Goal: Task Accomplishment & Management: Complete application form

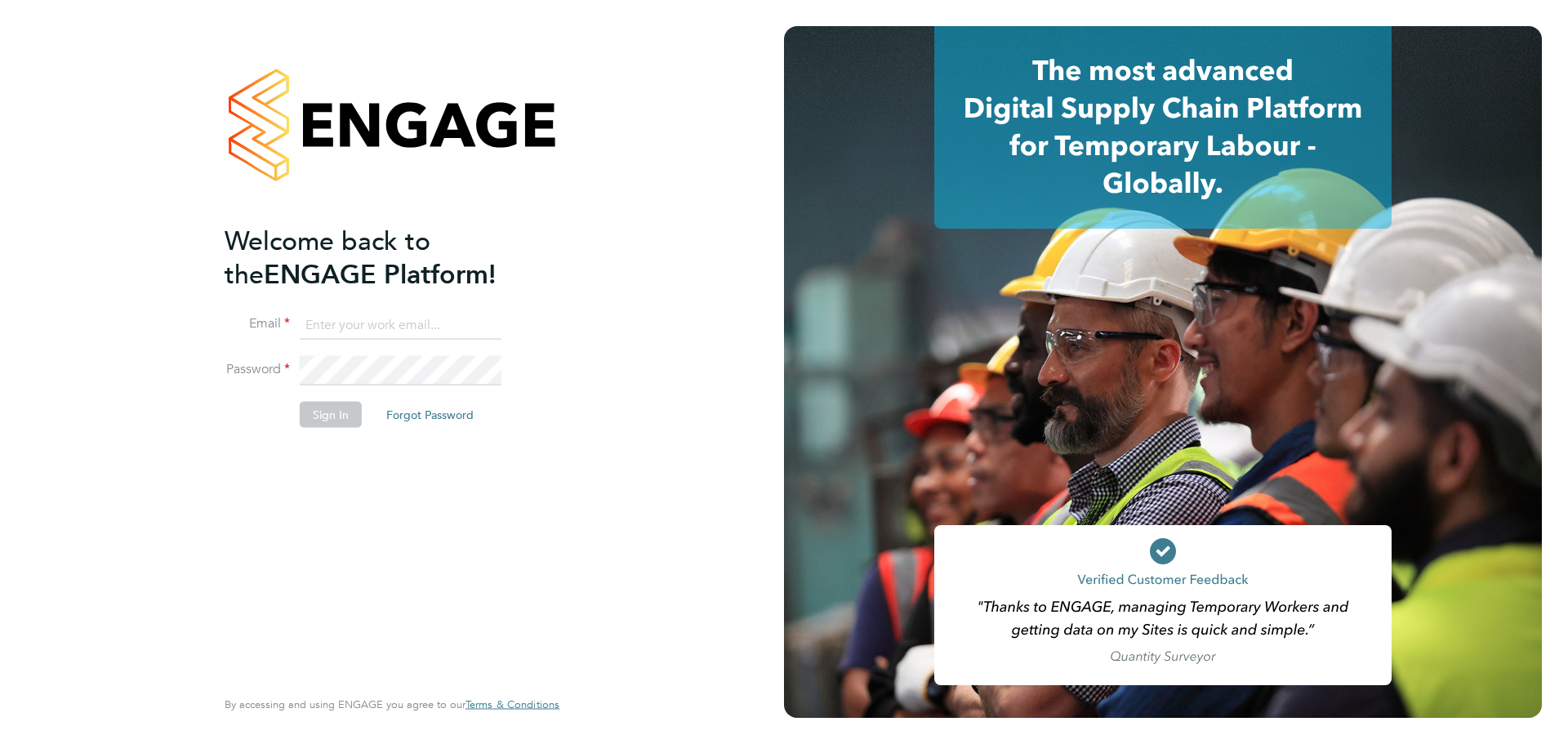
type input "beccacartwright@gmail.com"
click at [328, 417] on button "Sign In" at bounding box center [331, 415] width 62 height 26
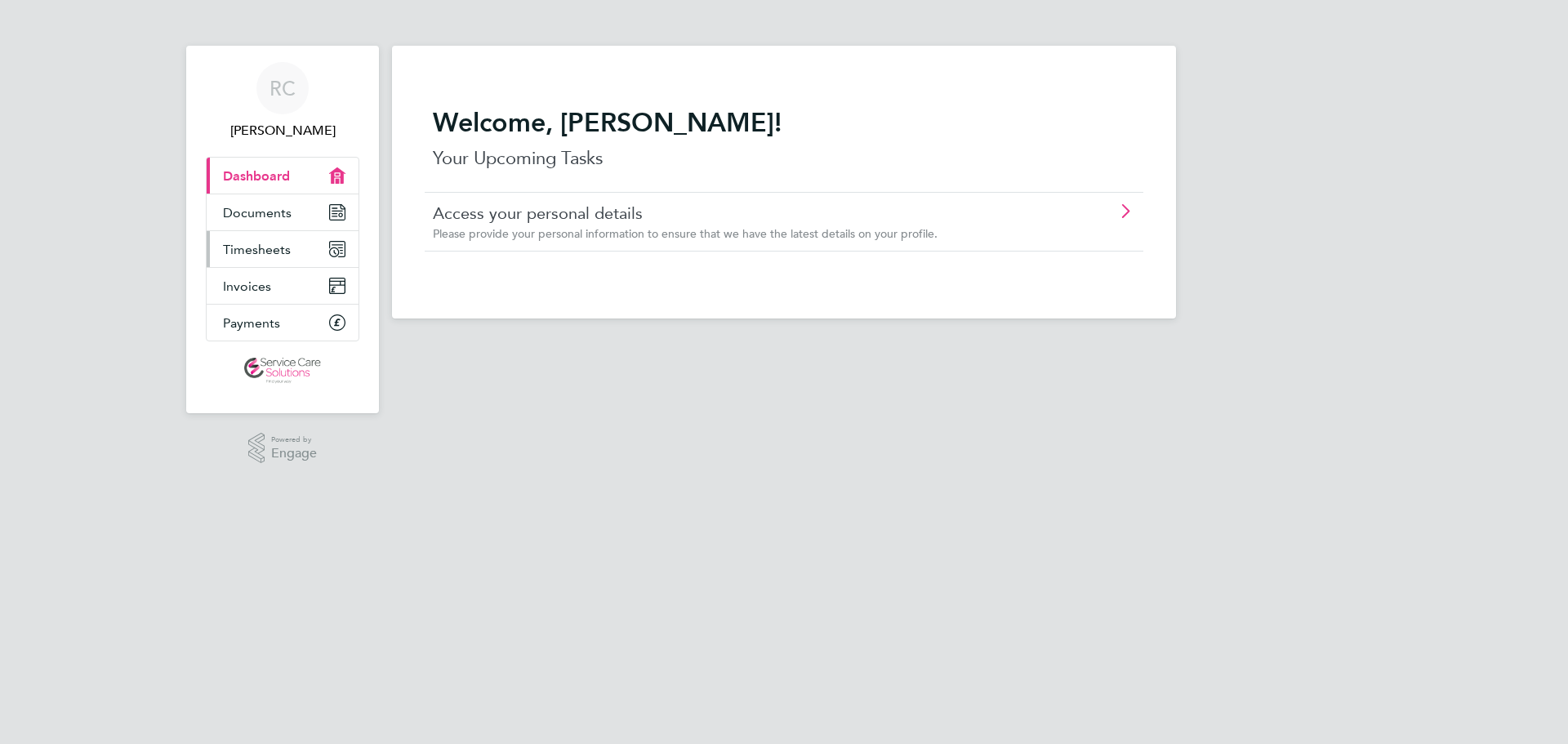
click at [271, 252] on span "Timesheets" at bounding box center [257, 250] width 68 height 16
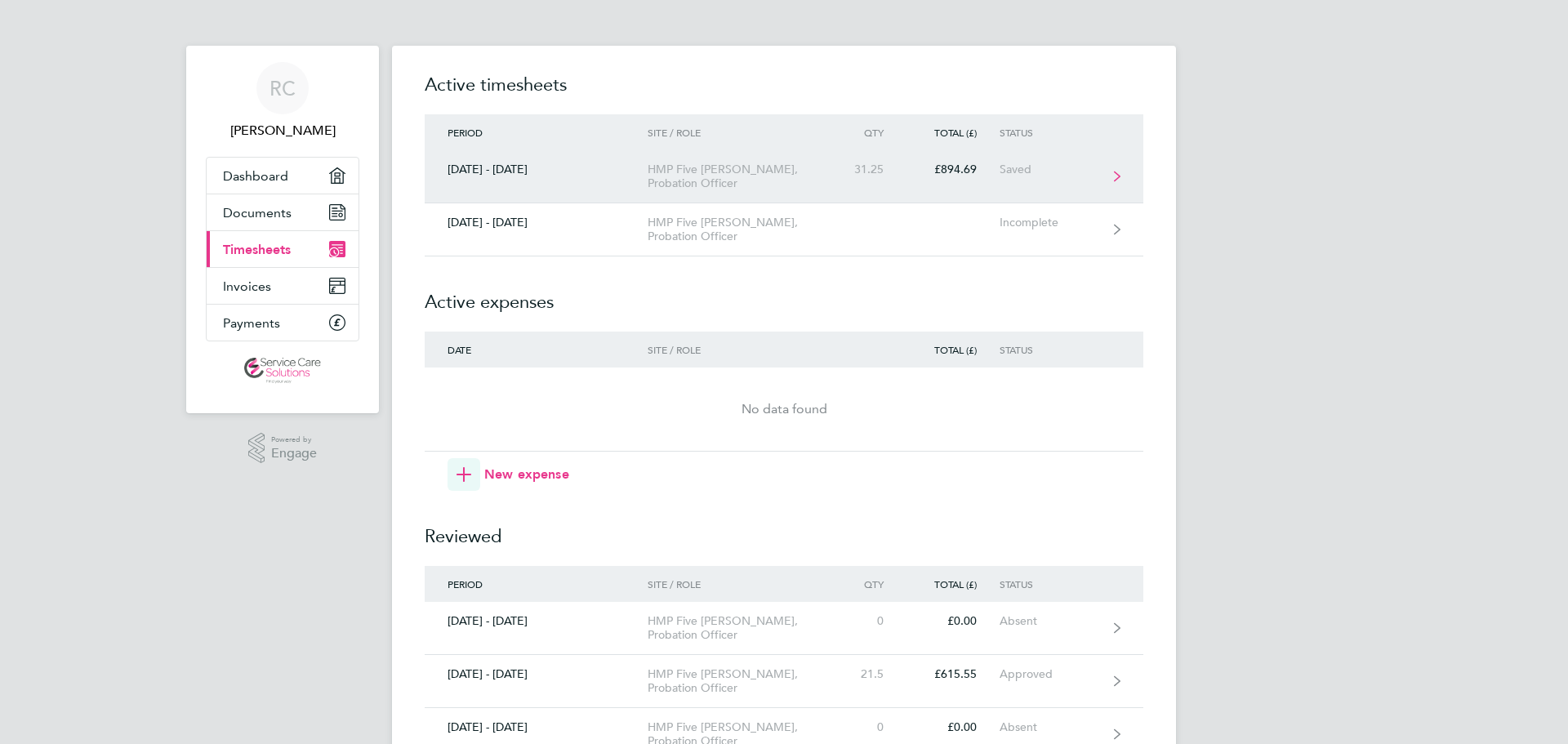
click at [1015, 168] on div "Saved" at bounding box center [1049, 169] width 100 height 14
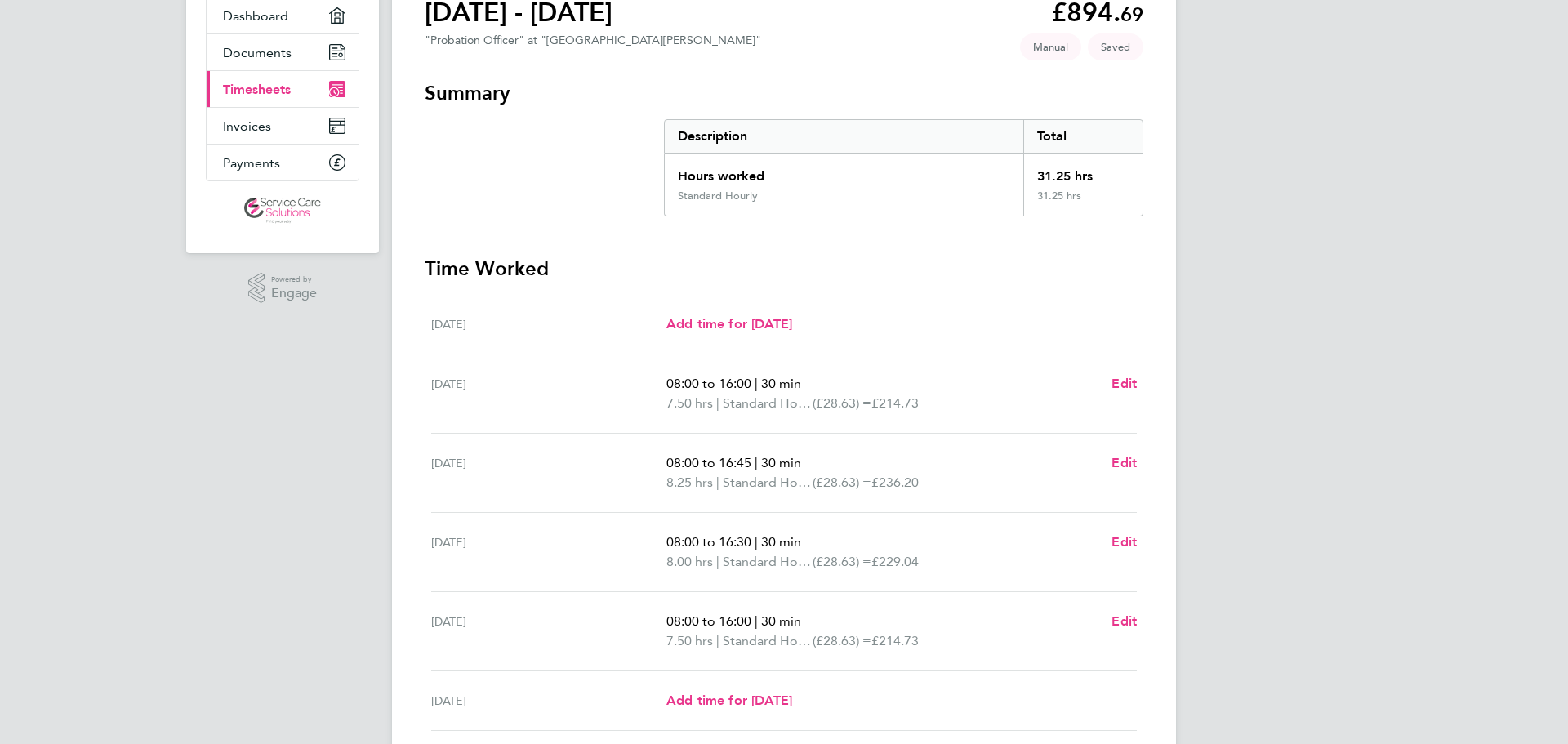
scroll to position [316, 0]
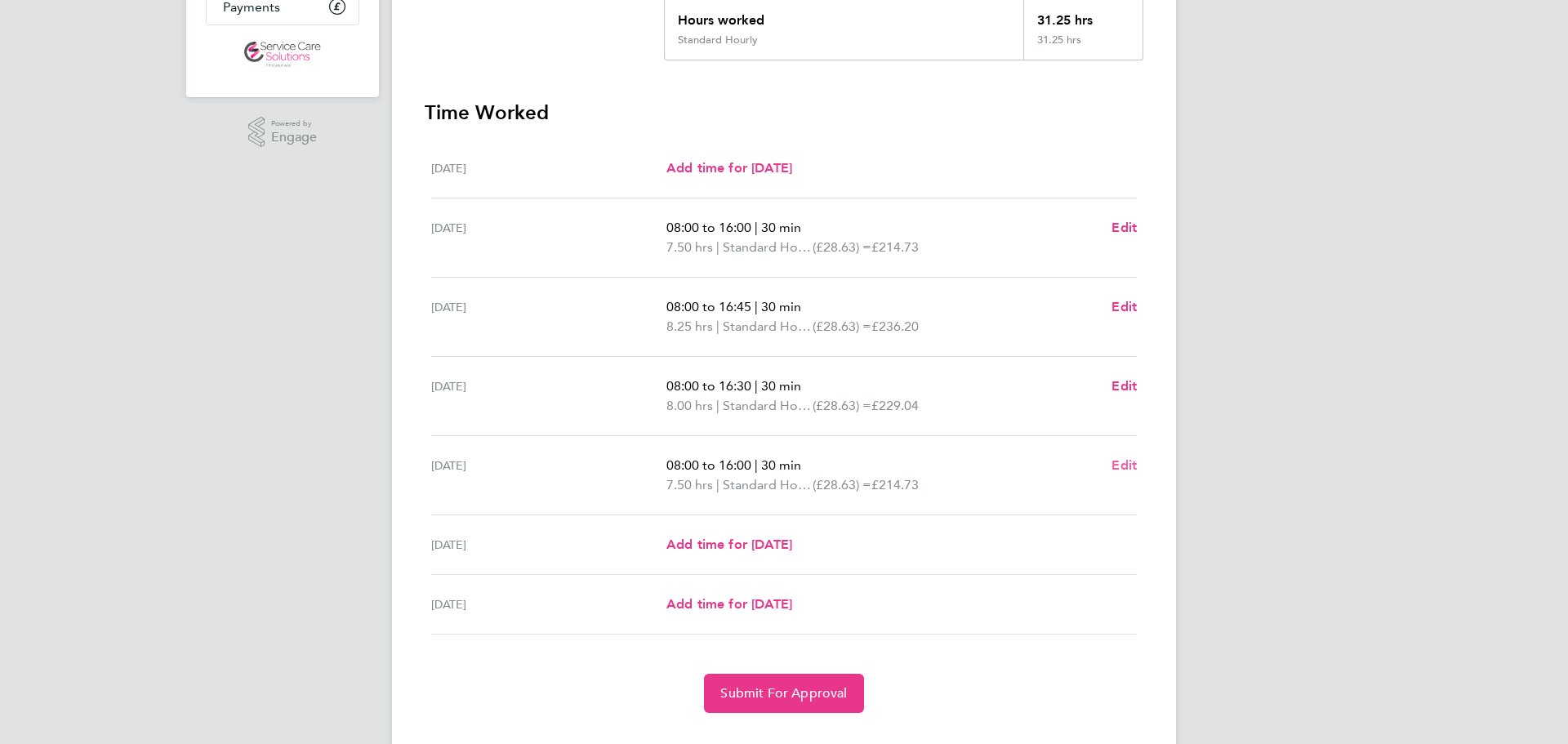
click at [1125, 465] on span "Edit" at bounding box center [1124, 465] width 25 height 16
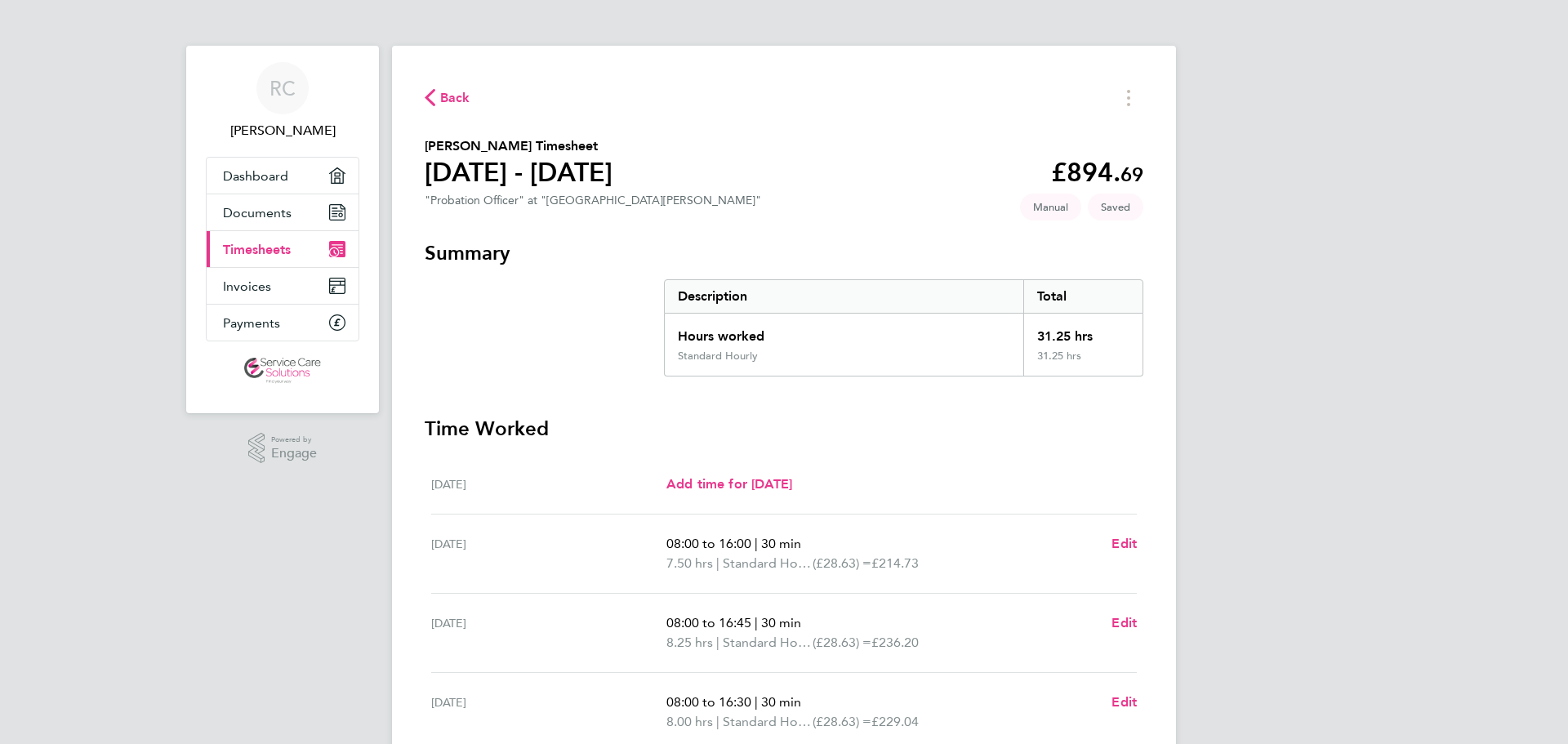
select select "30"
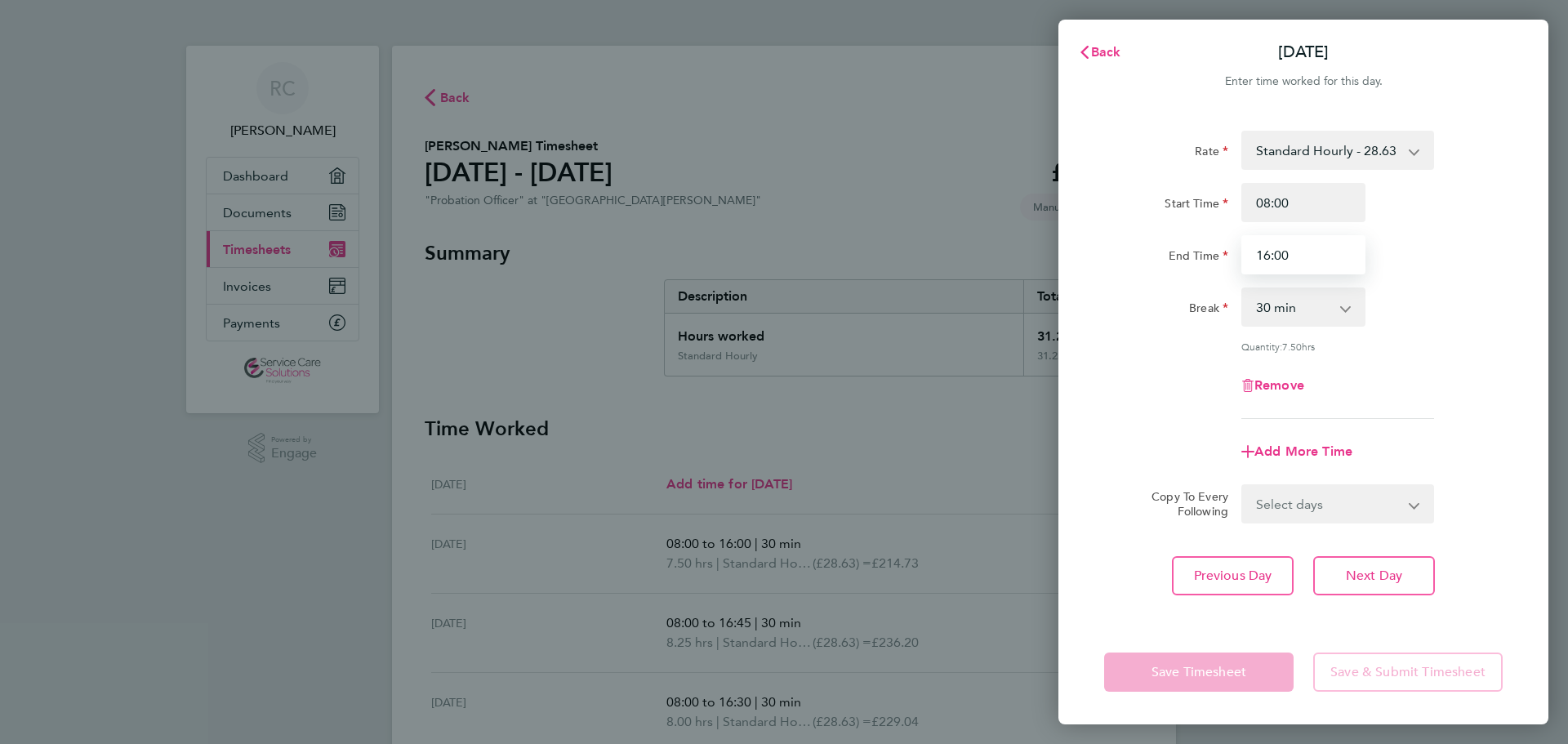
click at [1285, 255] on input "16:00" at bounding box center [1304, 254] width 124 height 39
click at [1273, 254] on input "16:00" at bounding box center [1304, 254] width 124 height 39
click at [1266, 252] on input "16:00" at bounding box center [1304, 254] width 124 height 39
type input "17:00"
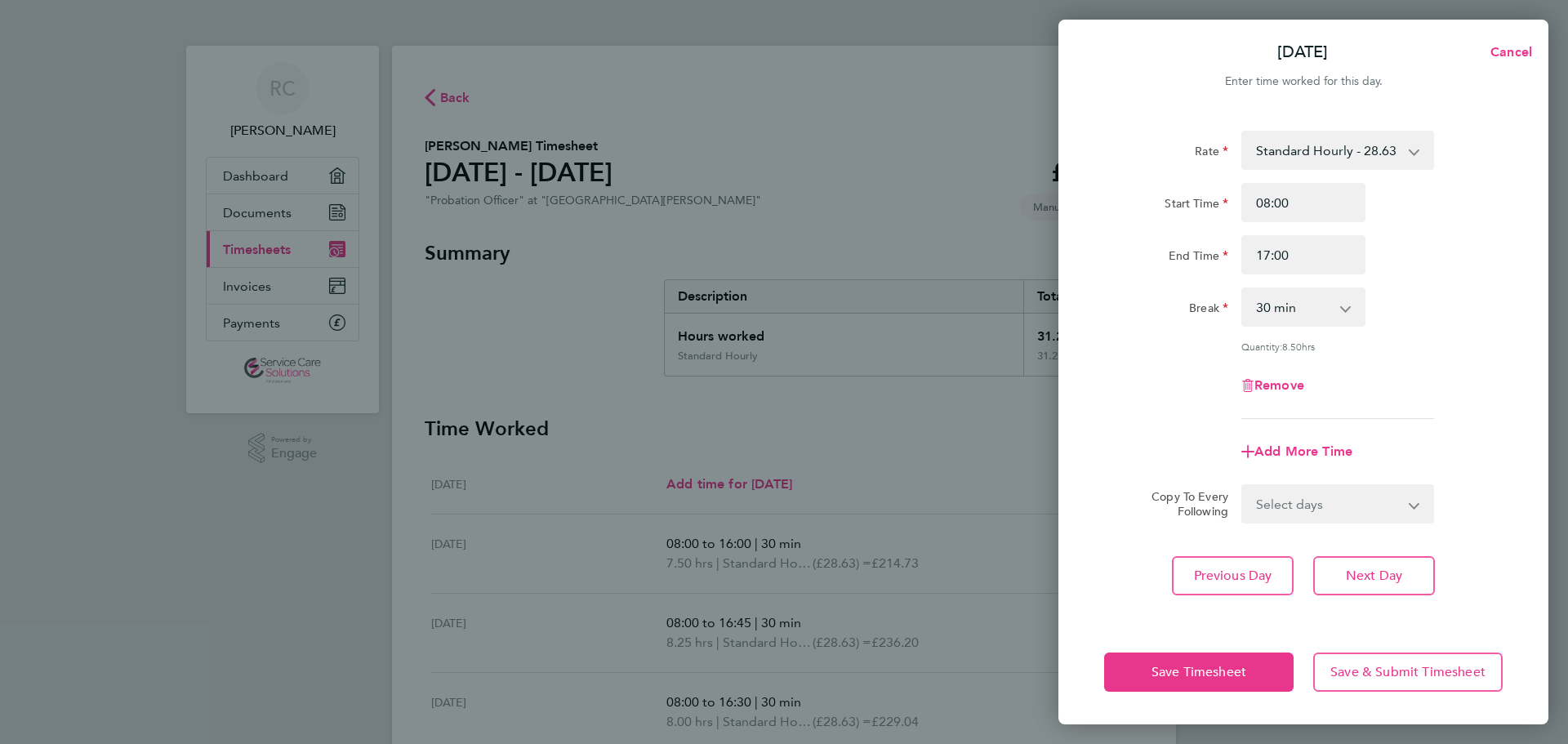
click at [1143, 367] on div "Remove" at bounding box center [1304, 386] width 412 height 39
click at [1199, 675] on span "Save Timesheet" at bounding box center [1199, 672] width 95 height 17
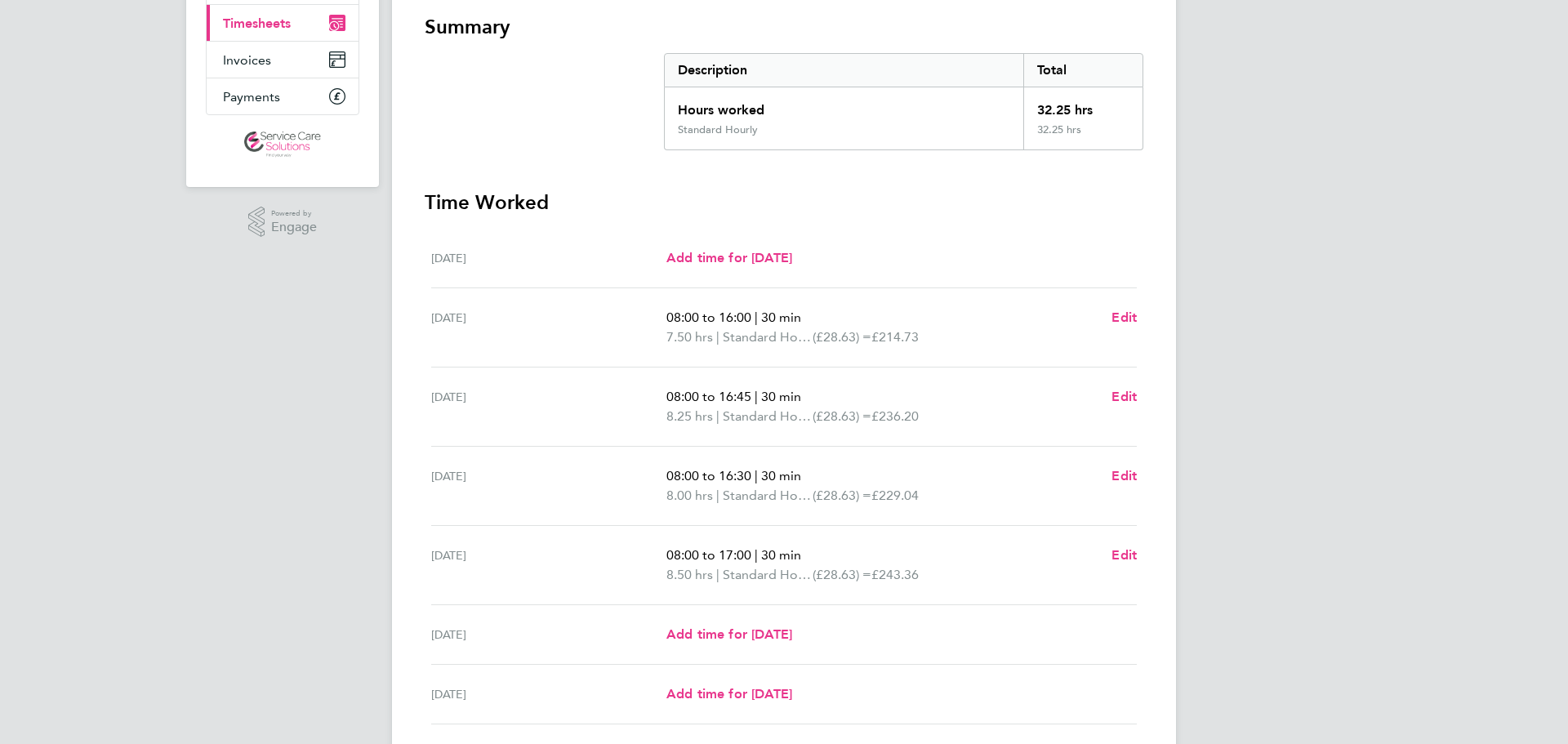
scroll to position [229, 0]
click at [1122, 311] on span "Edit" at bounding box center [1124, 314] width 25 height 16
select select "30"
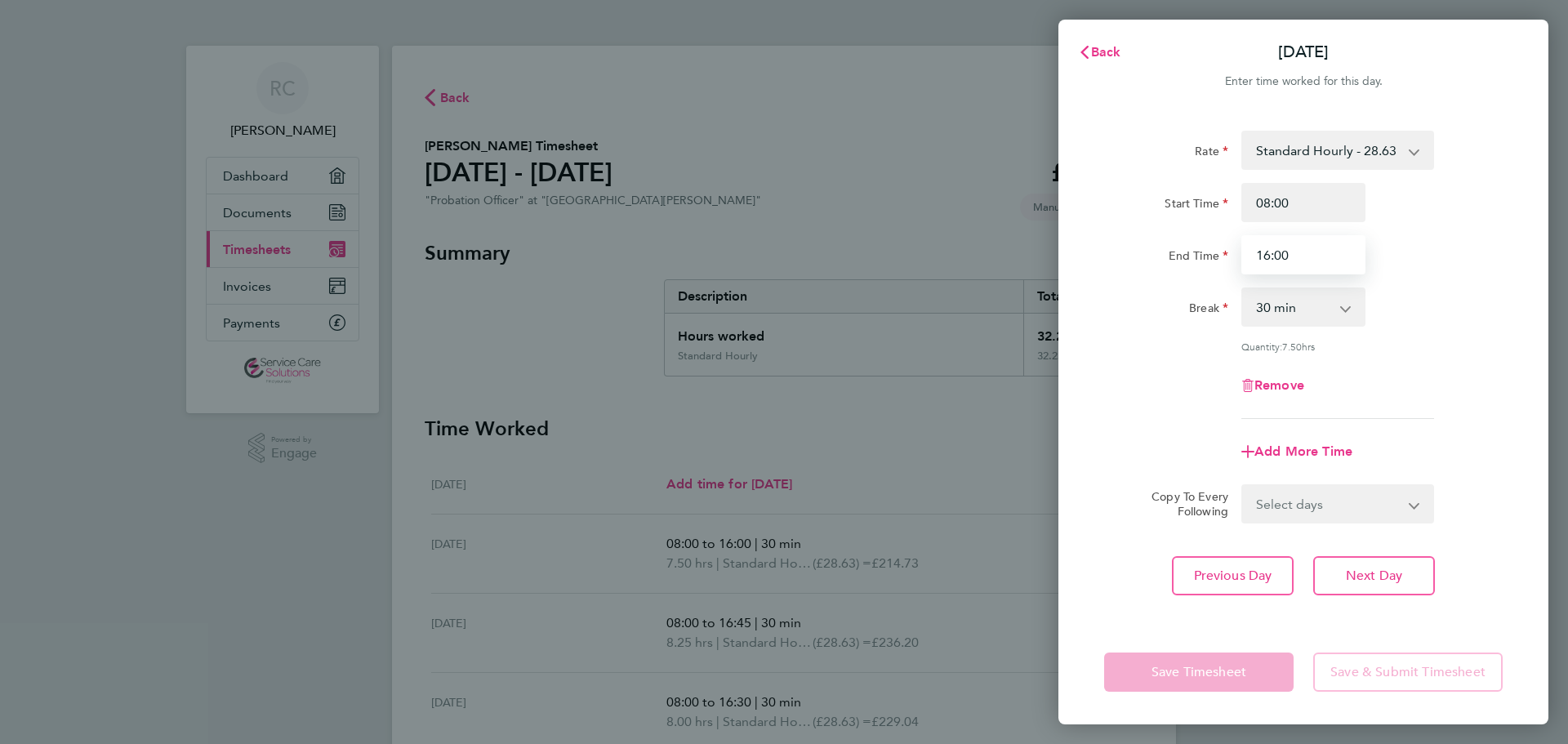
drag, startPoint x: 1276, startPoint y: 254, endPoint x: 1312, endPoint y: 260, distance: 36.5
click at [1312, 260] on input "16:00" at bounding box center [1304, 254] width 124 height 39
type input "16:15"
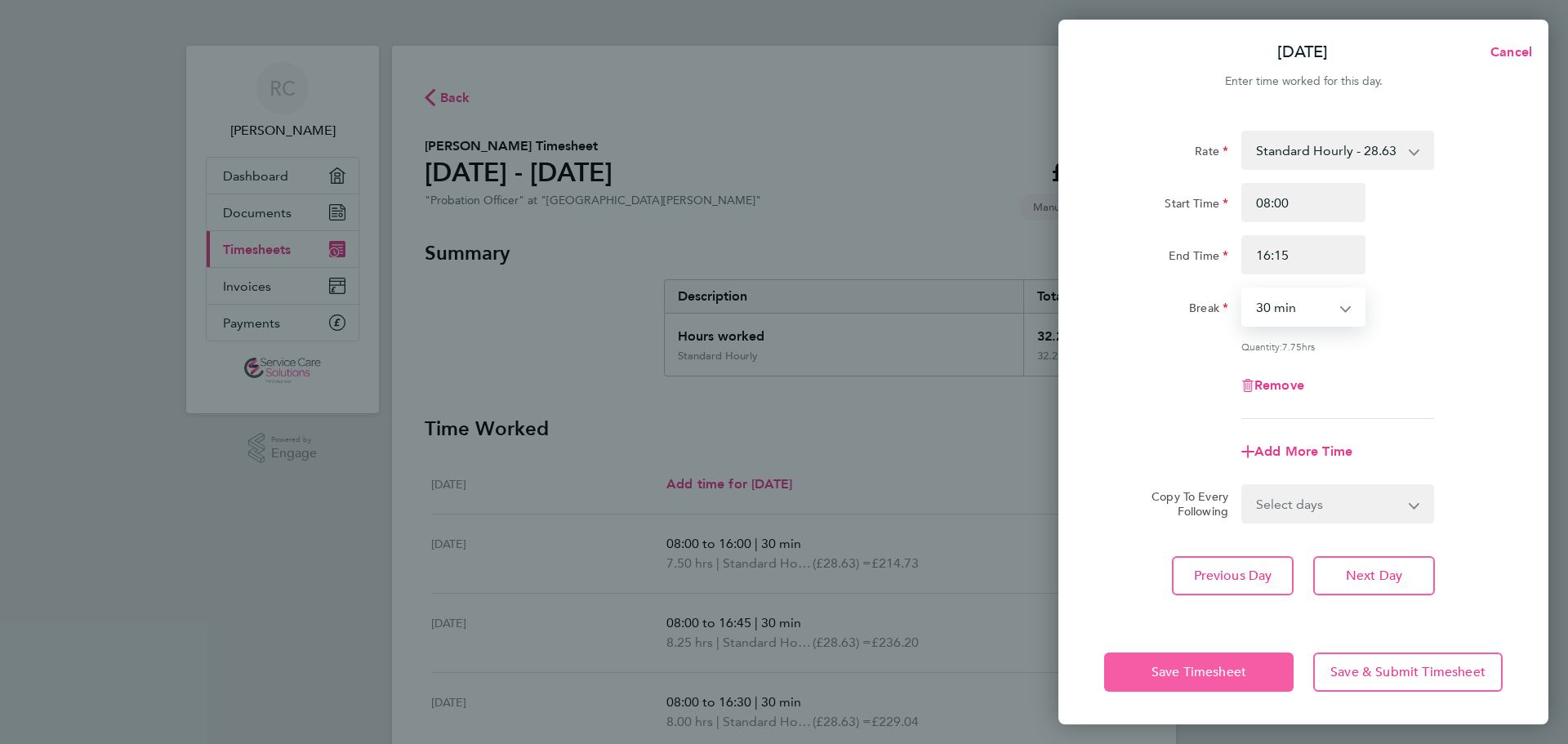
click at [1228, 664] on span "Save Timesheet" at bounding box center [1199, 672] width 95 height 17
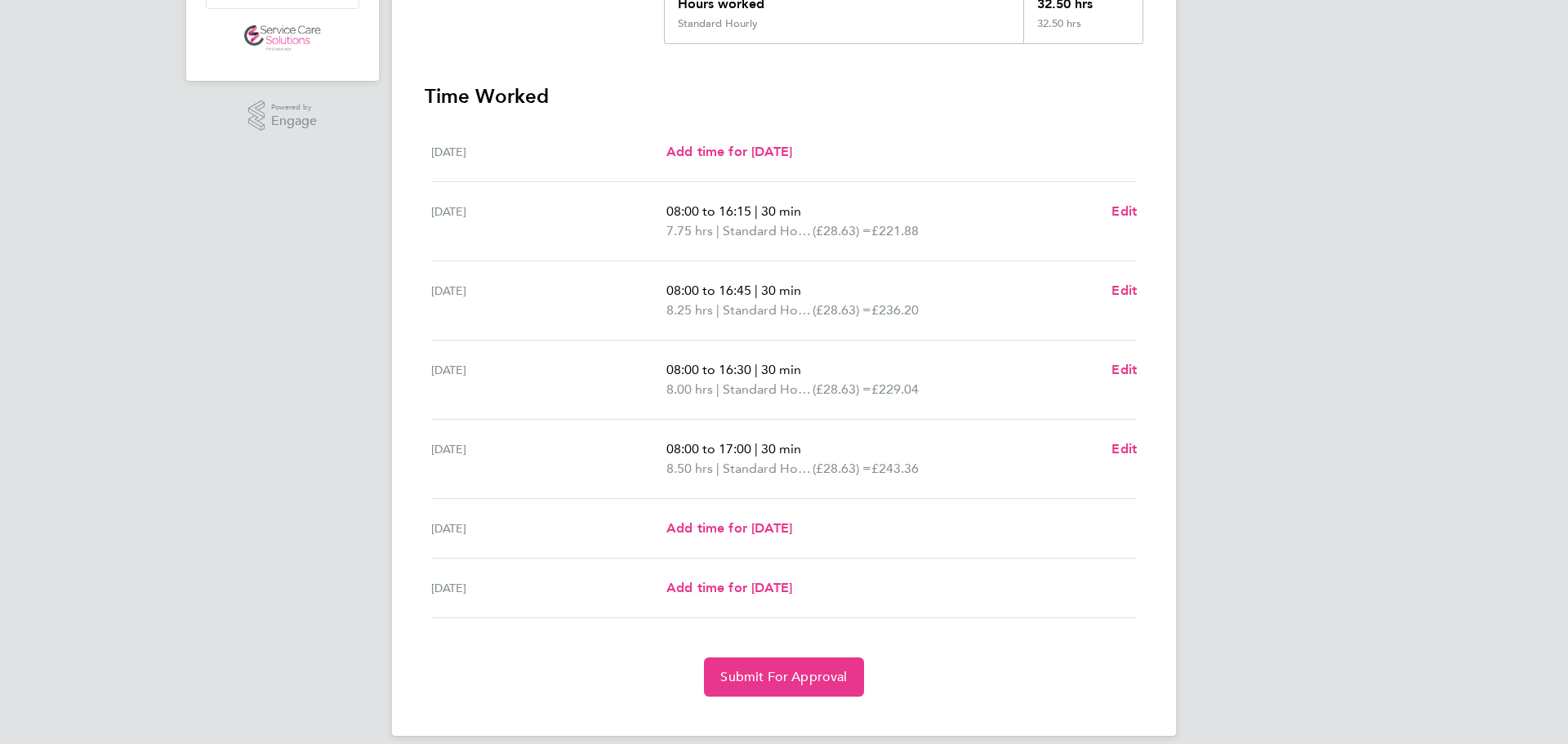
scroll to position [351, 0]
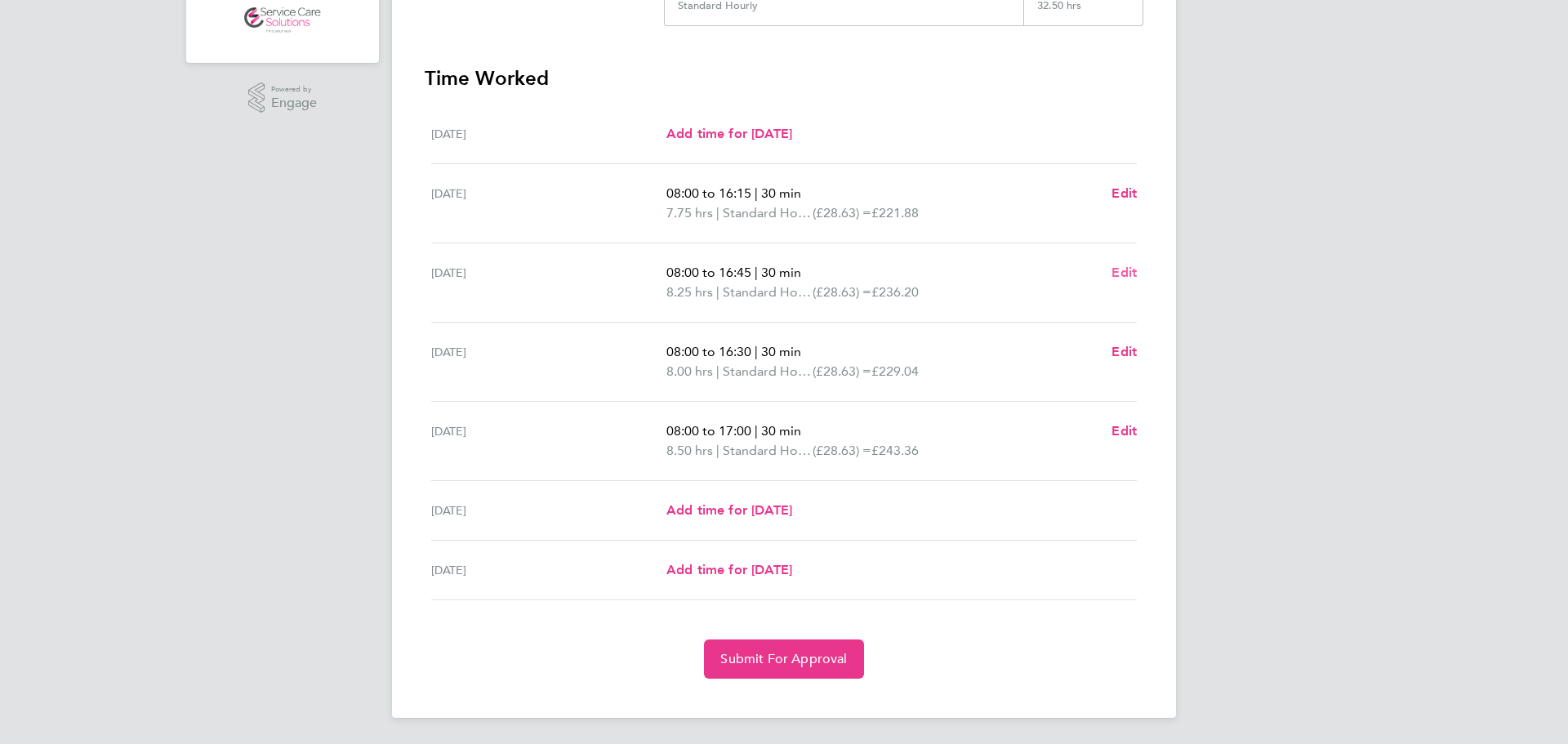
click at [1120, 272] on span "Edit" at bounding box center [1124, 272] width 25 height 16
select select "30"
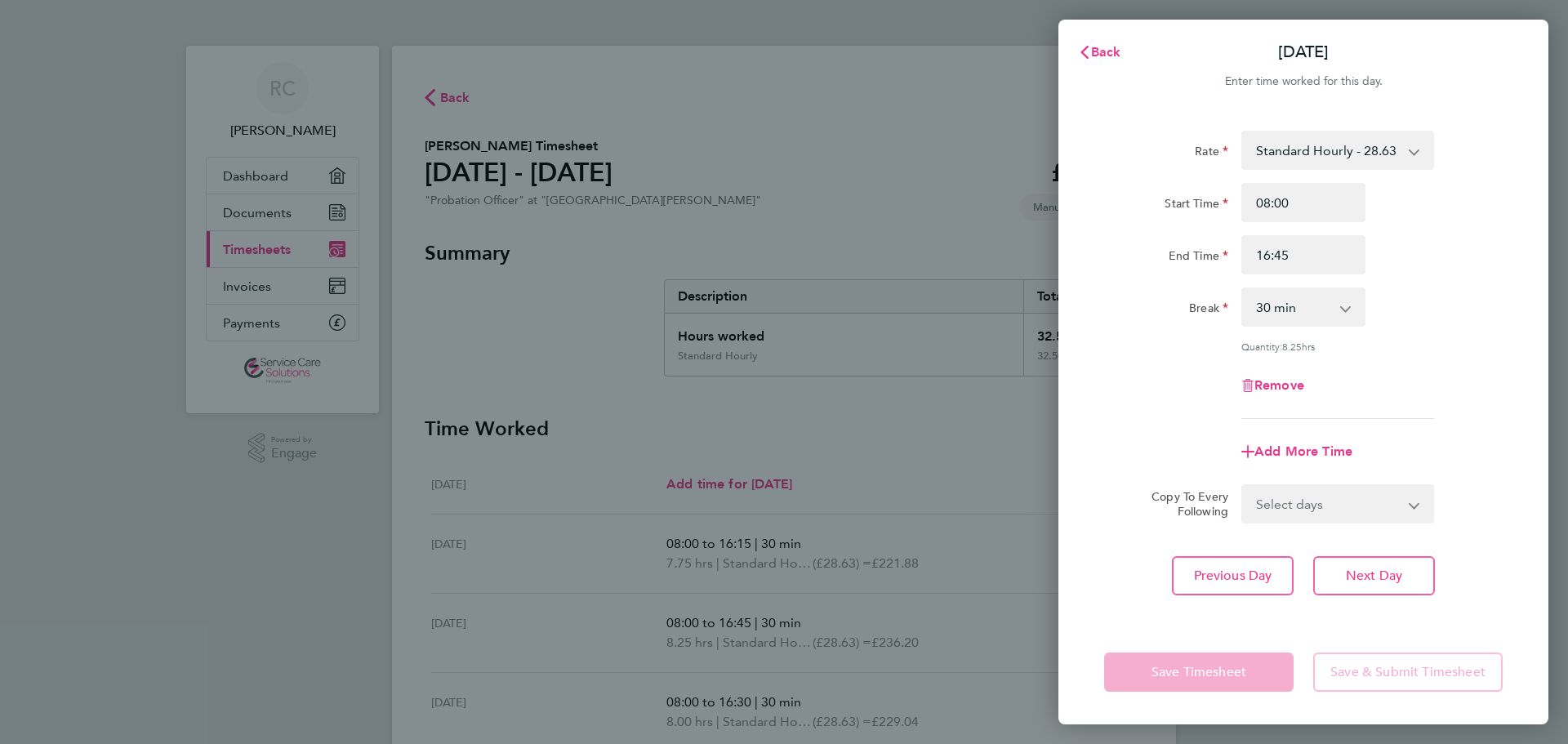
click at [1337, 300] on select "0 min 15 min 30 min 45 min 60 min 75 min 90 min" at bounding box center [1294, 307] width 101 height 36
click at [1313, 297] on select "0 min 15 min 30 min 45 min 60 min 75 min 90 min" at bounding box center [1294, 307] width 101 height 36
drag, startPoint x: 1099, startPoint y: 562, endPoint x: 1108, endPoint y: 561, distance: 9.1
click at [1101, 561] on div "Rate Standard Hourly - 28.63 Start Time 08:00 End Time 16:45 Break 0 min 15 min…" at bounding box center [1304, 365] width 490 height 509
click at [1221, 667] on app-form-button "Save Timesheet" at bounding box center [1204, 672] width 199 height 39
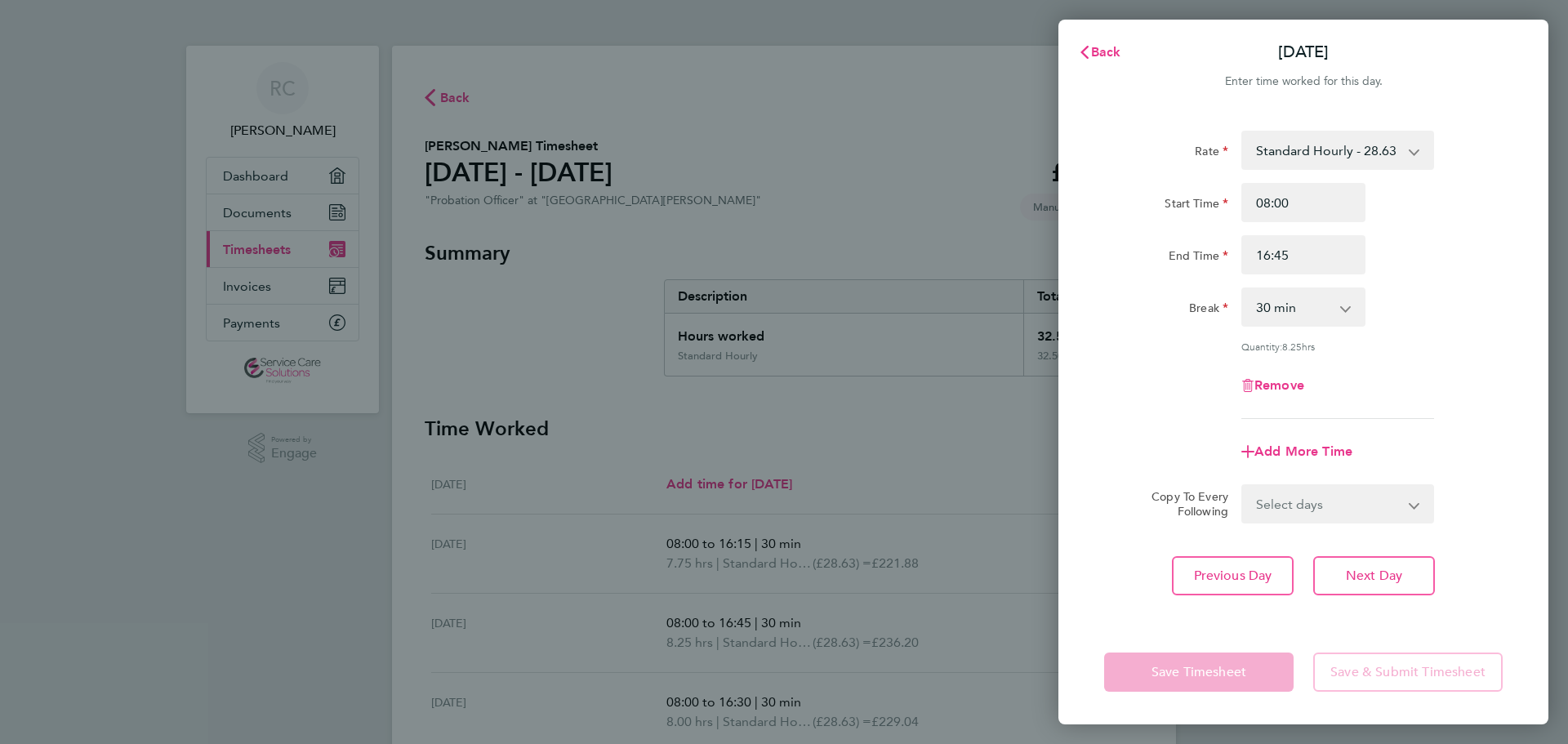
click at [1360, 670] on app-form-button "Save & Submit Timesheet" at bounding box center [1403, 672] width 199 height 39
click at [971, 534] on div "Back [DATE] Enter time worked for this day. Rate Standard Hourly - 28.63 Start …" at bounding box center [784, 372] width 1568 height 744
click at [946, 453] on div "Back [DATE] Enter time worked for this day. Rate Standard Hourly - 28.63 Start …" at bounding box center [784, 372] width 1568 height 744
drag, startPoint x: 1372, startPoint y: 626, endPoint x: 1385, endPoint y: 543, distance: 84.0
click at [1358, 631] on div "Save Timesheet Save & Submit Timesheet" at bounding box center [1304, 672] width 490 height 105
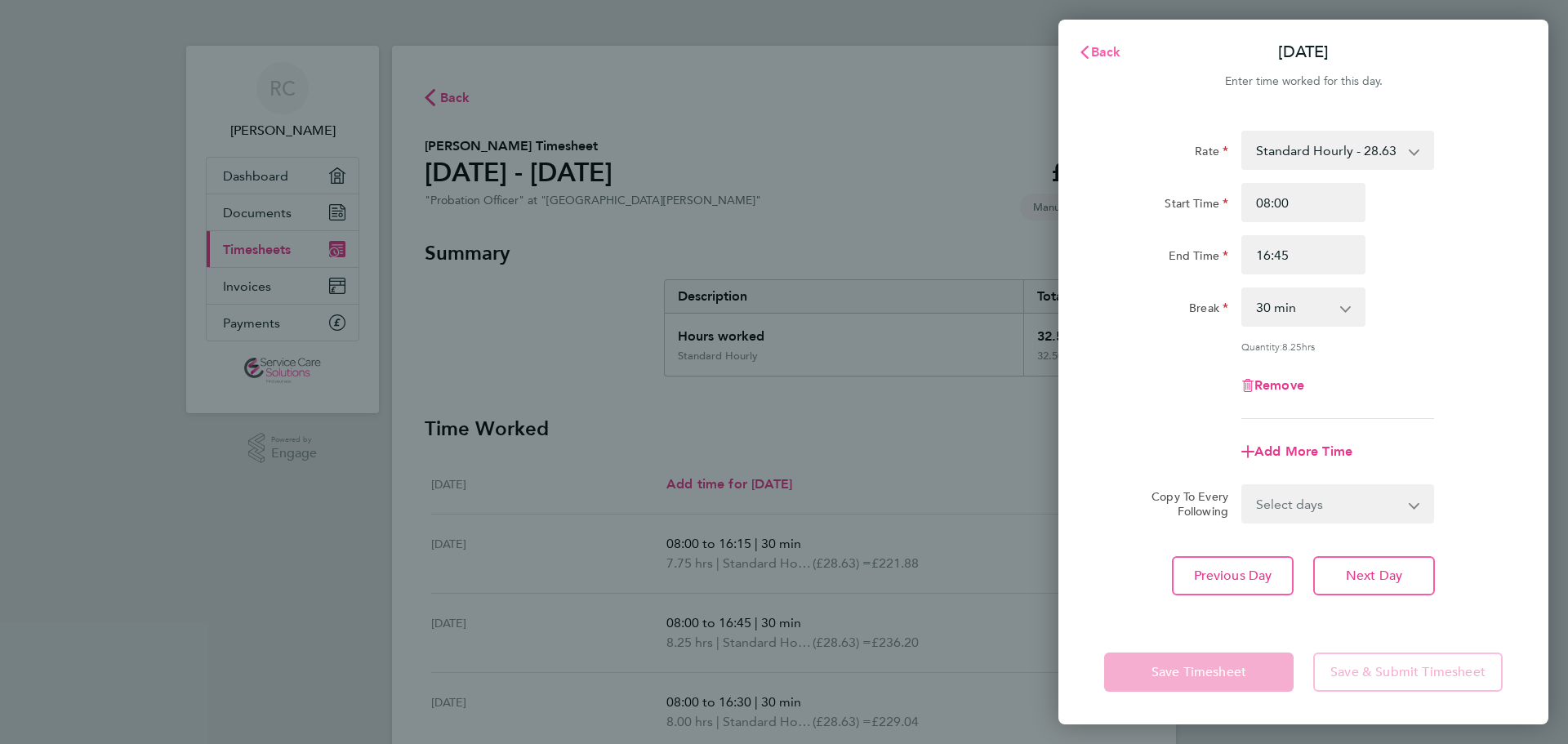
click at [1095, 50] on span "Back" at bounding box center [1106, 51] width 30 height 16
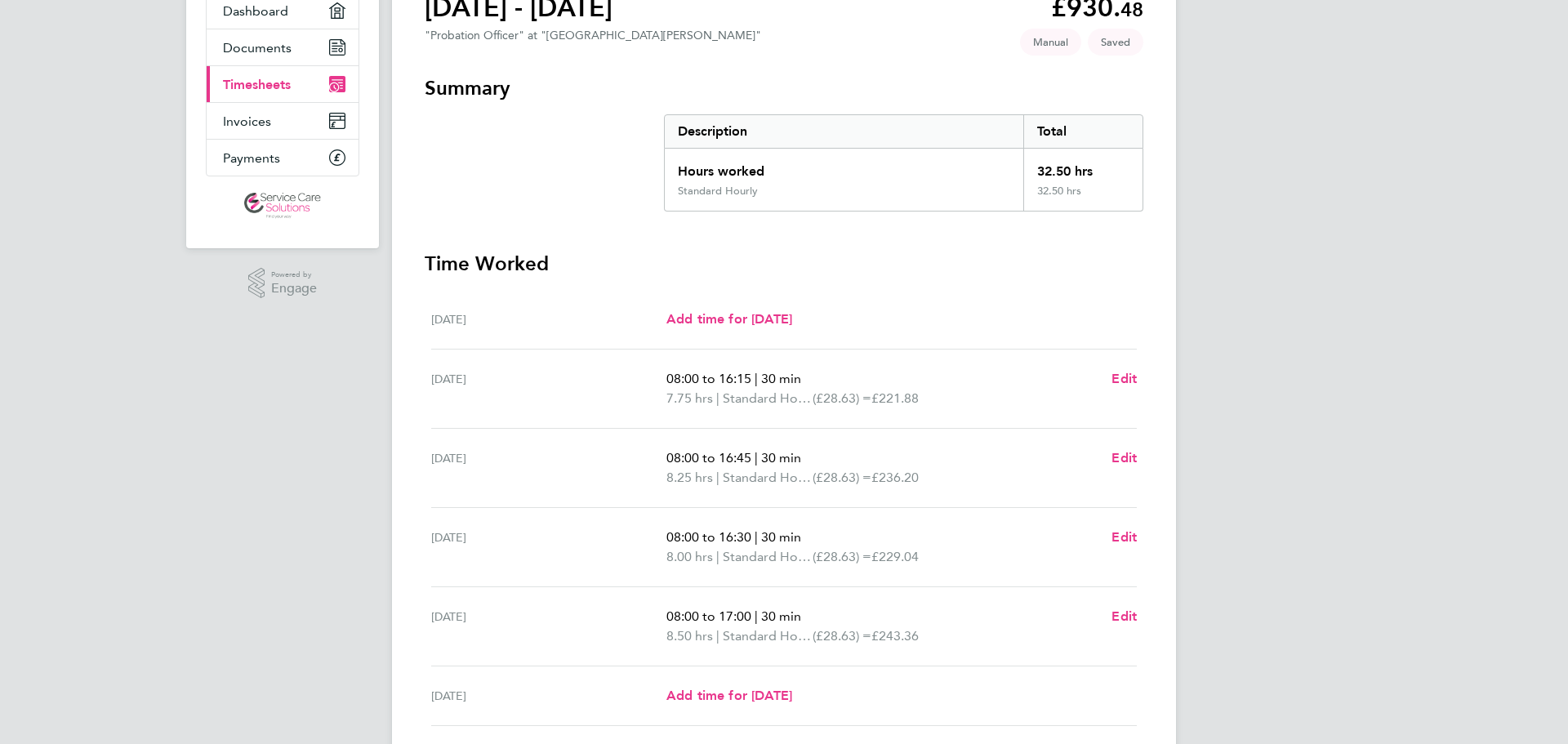
scroll to position [337, 0]
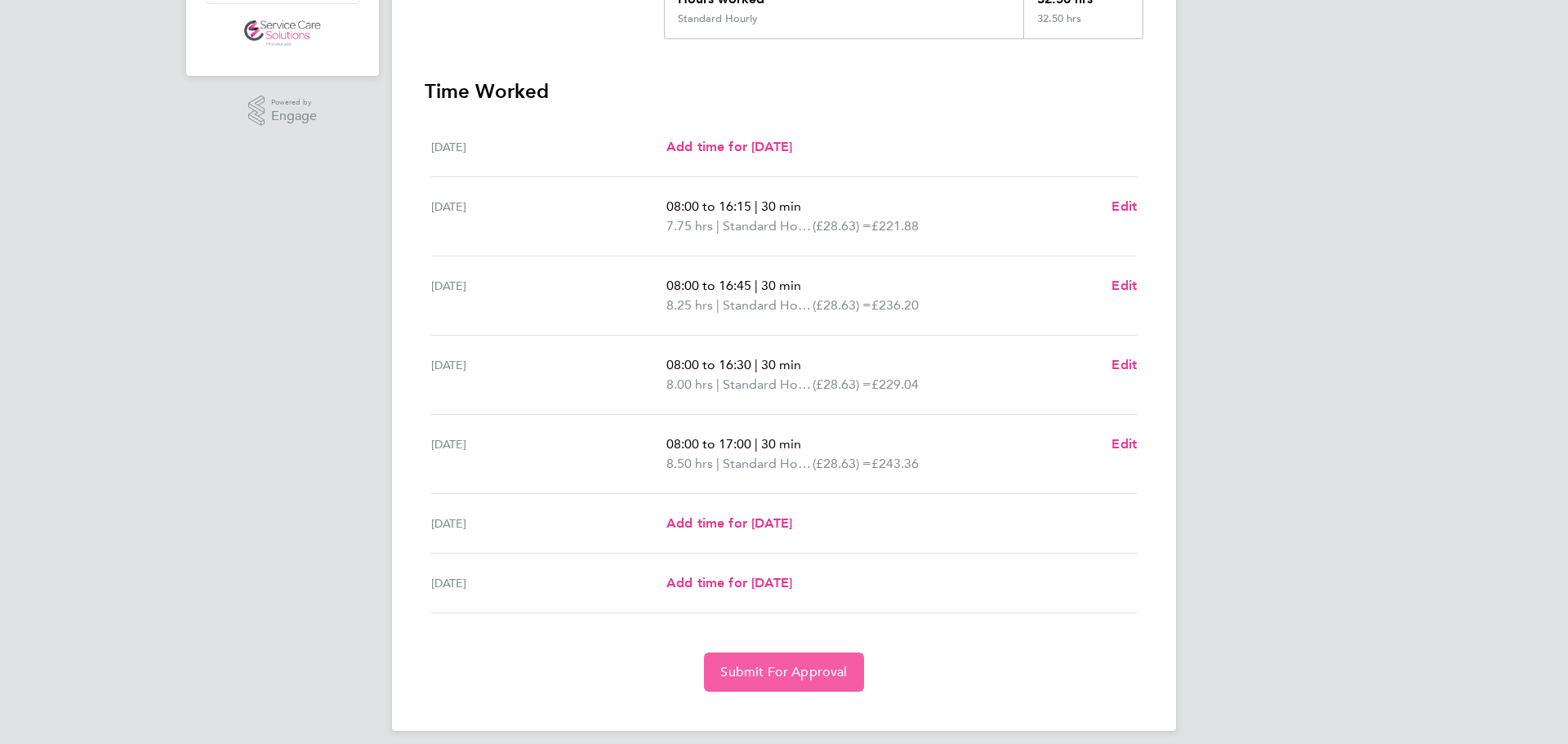
click at [805, 666] on span "Submit For Approval" at bounding box center [784, 672] width 126 height 17
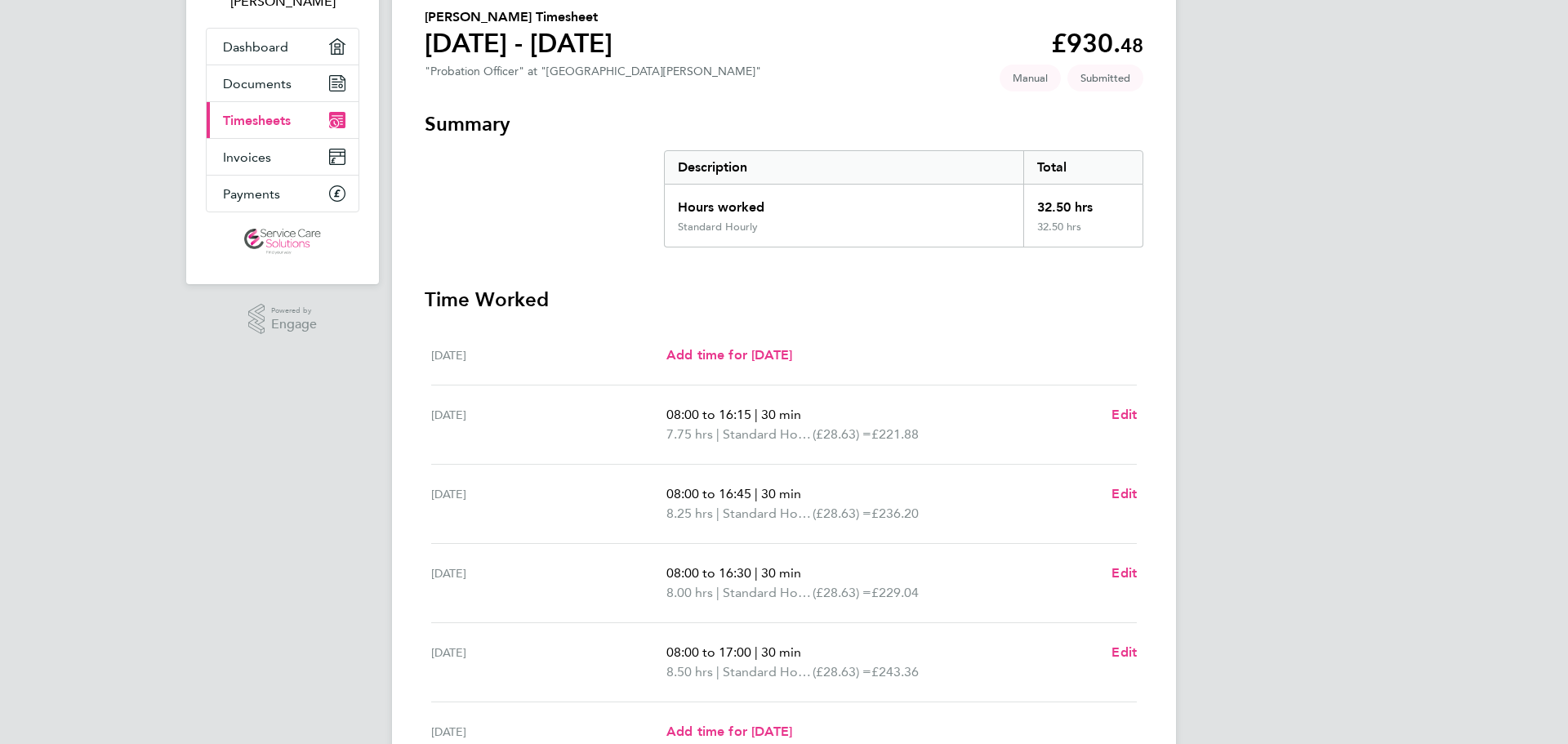
scroll to position [0, 0]
